Goal: Navigation & Orientation: Find specific page/section

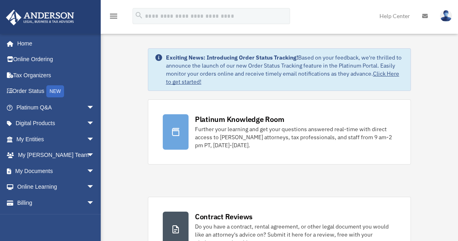
click at [449, 15] on img at bounding box center [446, 16] width 12 height 12
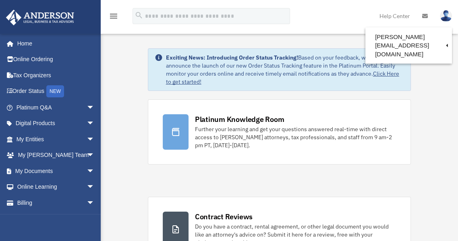
click at [448, 15] on img at bounding box center [446, 16] width 12 height 12
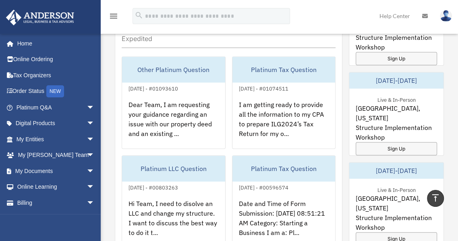
scroll to position [516, 0]
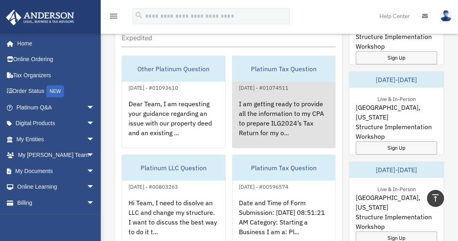
click at [262, 112] on div "I am getting ready to provide all the information to my CPA to prepare ILG2024’…" at bounding box center [283, 124] width 103 height 63
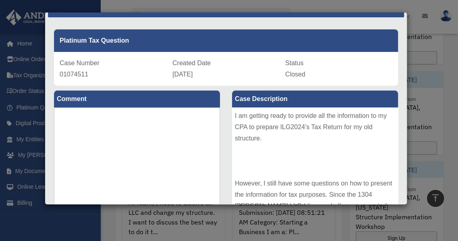
scroll to position [0, 0]
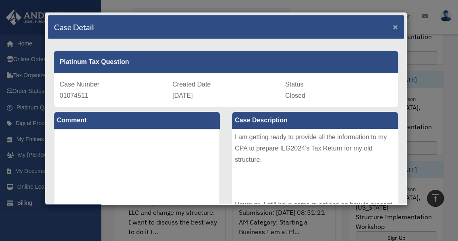
click at [392, 26] on span "×" at bounding box center [394, 26] width 5 height 9
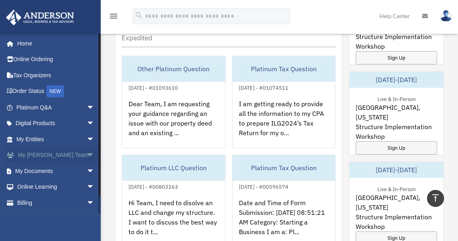
click at [87, 153] on span "arrow_drop_down" at bounding box center [95, 155] width 16 height 17
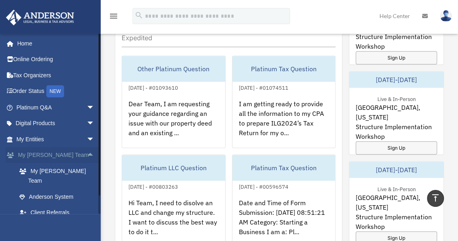
click at [87, 153] on span "arrow_drop_up" at bounding box center [95, 155] width 16 height 17
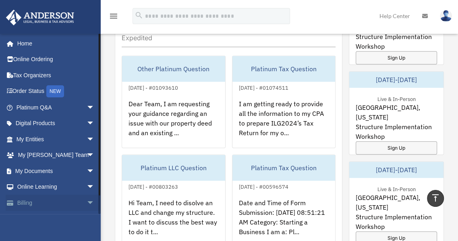
click at [87, 201] on span "arrow_drop_down" at bounding box center [95, 203] width 16 height 17
click at [87, 185] on span "arrow_drop_down" at bounding box center [95, 187] width 16 height 17
click at [31, 202] on link "Courses" at bounding box center [58, 203] width 95 height 16
